Goal: Task Accomplishment & Management: Manage account settings

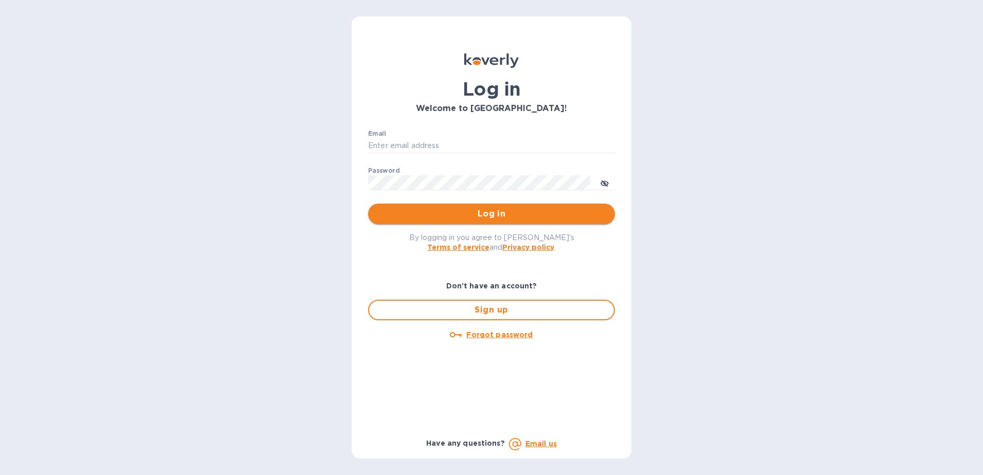
type input "fshobe@goldenramimports.com"
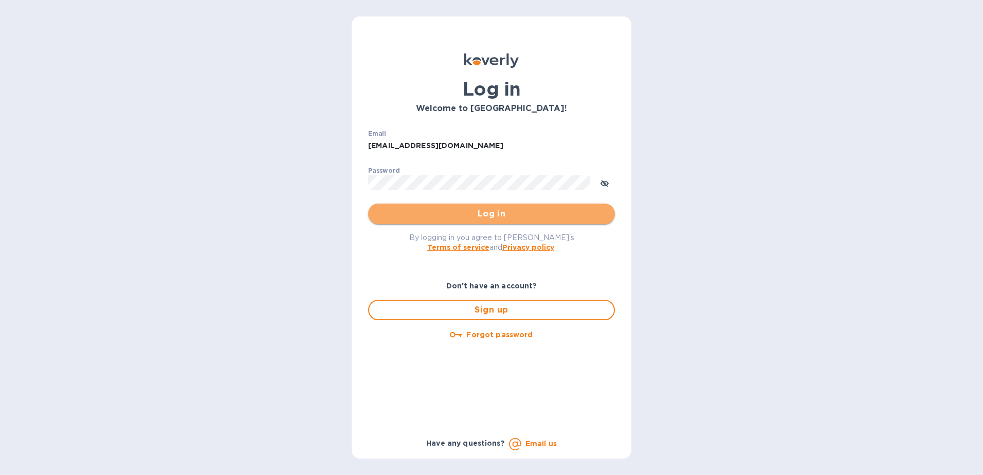
click at [496, 217] on span "Log in" at bounding box center [491, 214] width 230 height 12
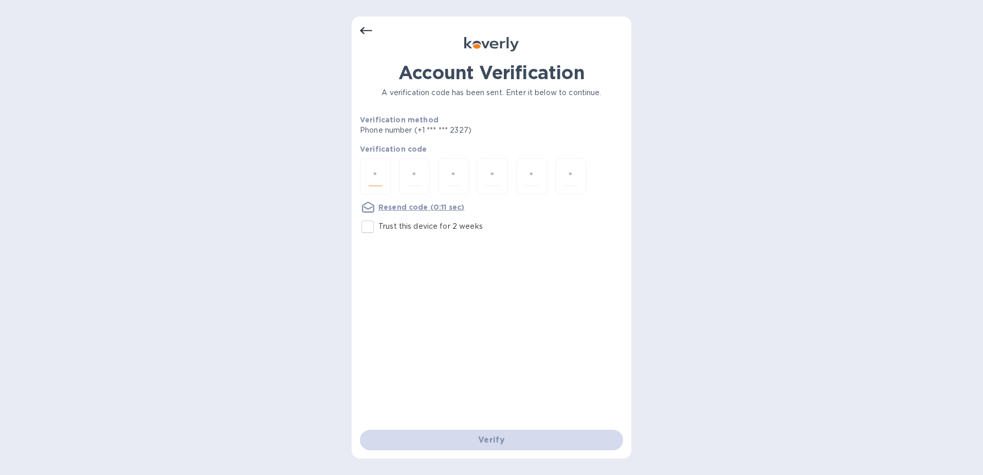
click at [371, 176] on input "number" at bounding box center [374, 176] width 13 height 19
type input "2"
type input "8"
type input "6"
type input "9"
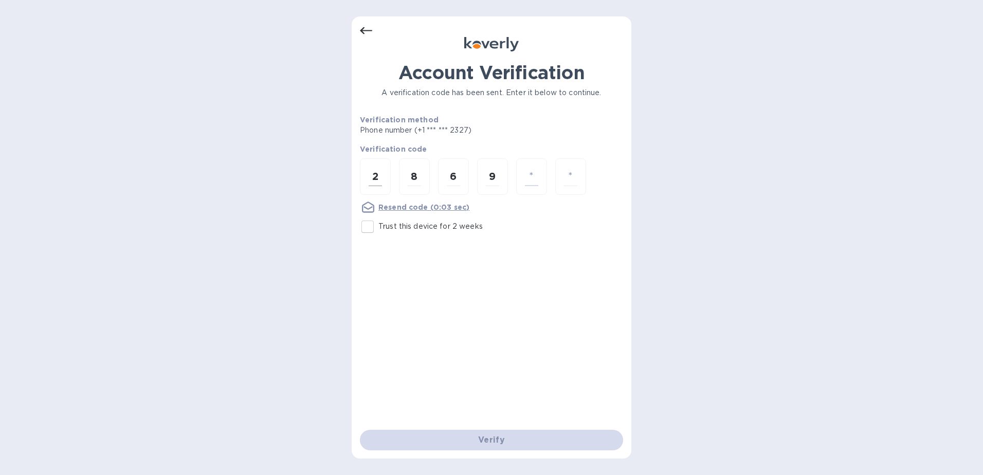
type input "8"
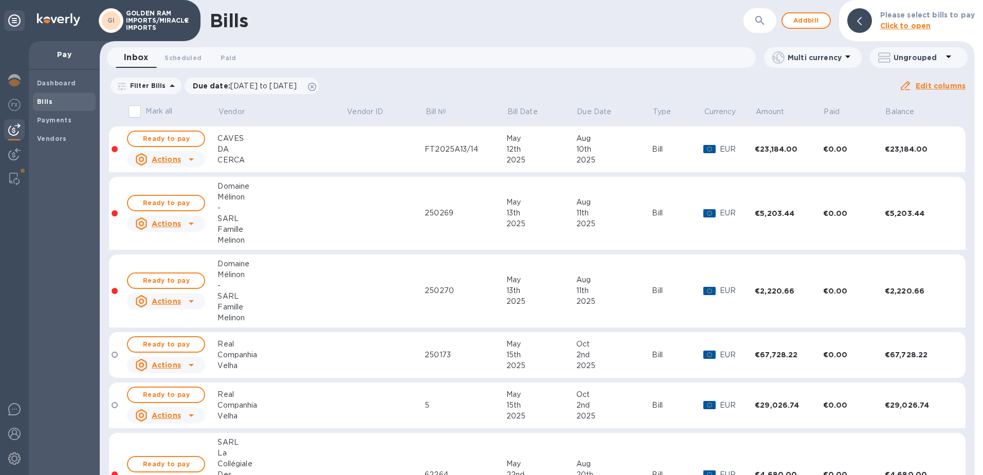
click at [50, 101] on b "Bills" at bounding box center [44, 102] width 15 height 8
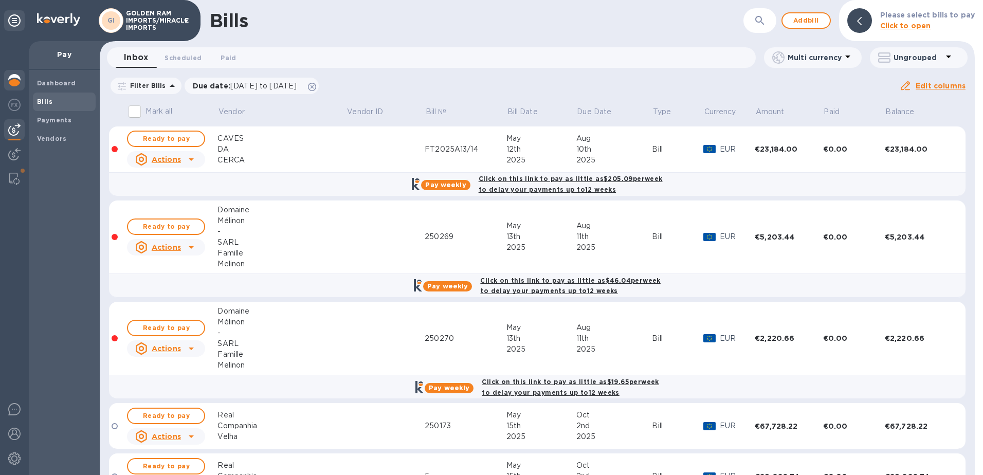
click at [14, 81] on img at bounding box center [14, 80] width 12 height 12
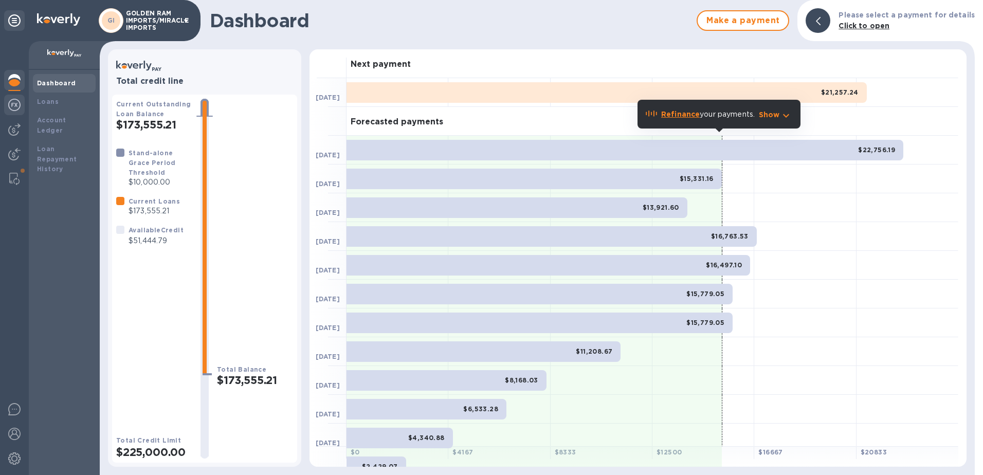
click at [14, 107] on img at bounding box center [14, 105] width 12 height 12
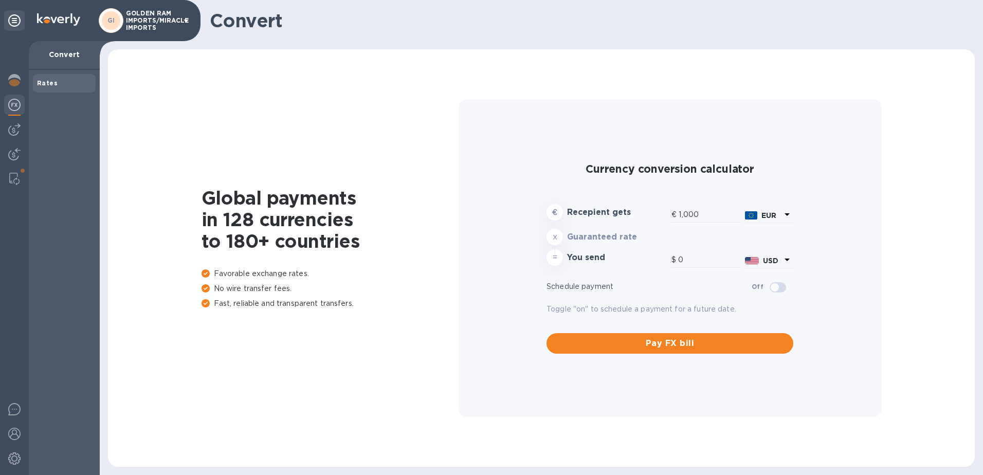
type input "1,179.5"
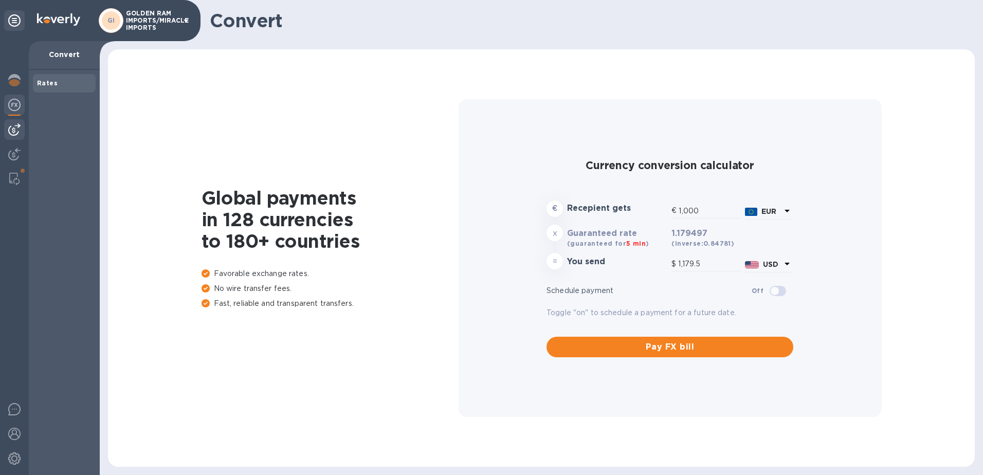
click at [8, 128] on img at bounding box center [14, 129] width 12 height 12
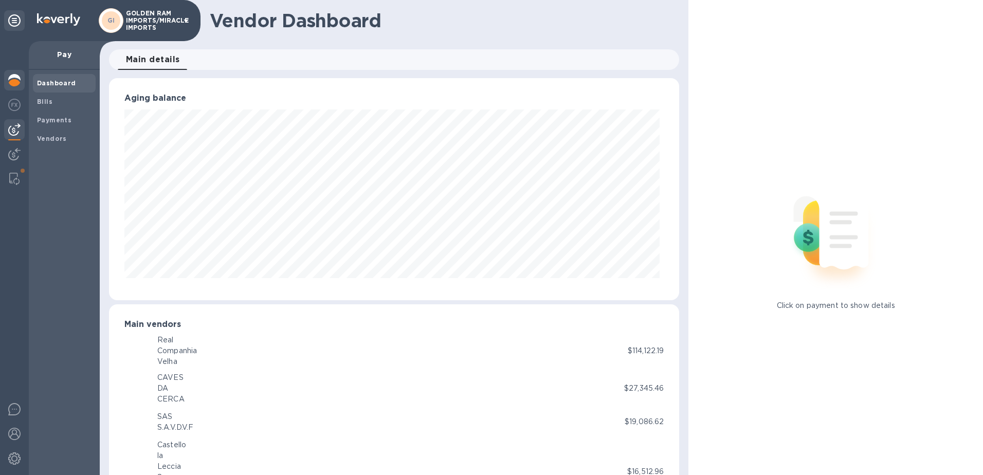
scroll to position [222, 566]
click at [17, 82] on img at bounding box center [14, 80] width 12 height 12
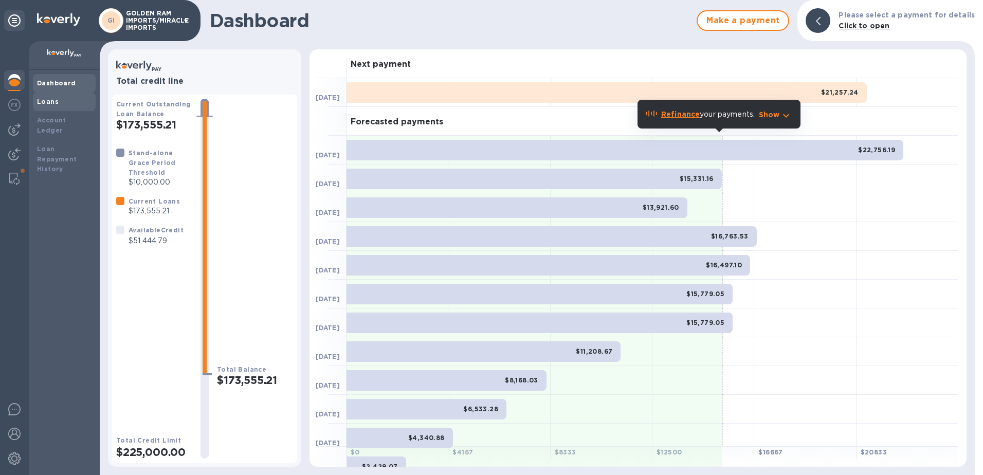
click at [46, 99] on b "Loans" at bounding box center [48, 102] width 22 height 8
